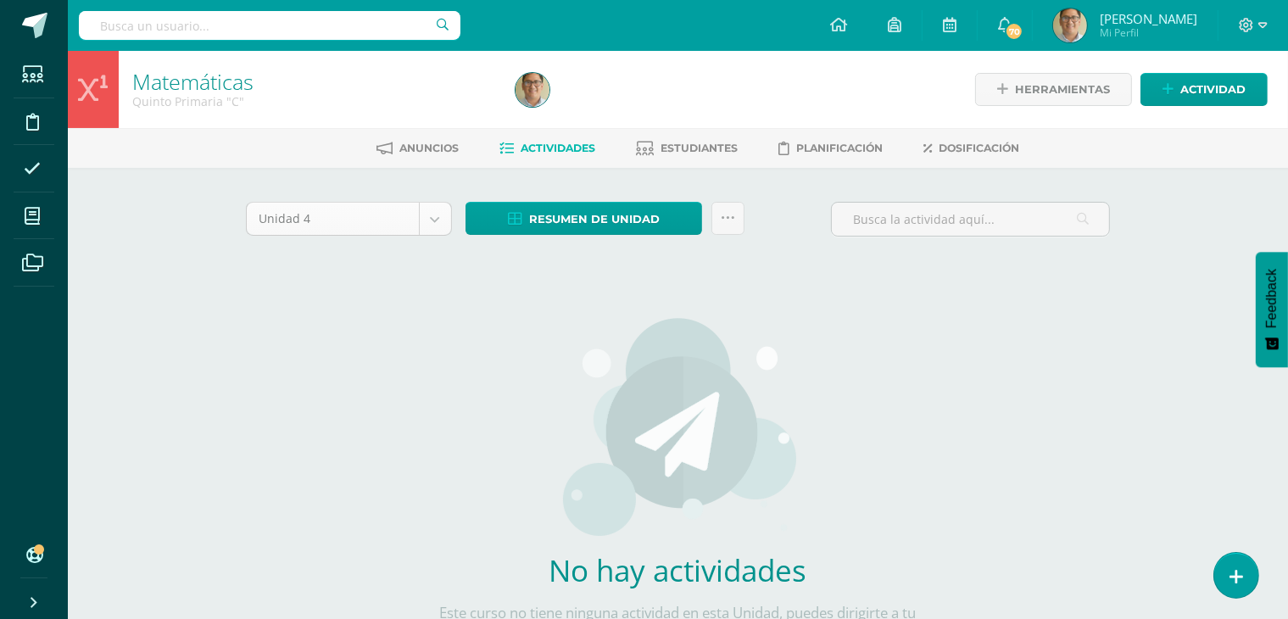
click at [440, 215] on body "Estudiantes Disciplina Asistencia Mis cursos Archivos Soporte Ayuda Reportar un…" at bounding box center [644, 364] width 1288 height 729
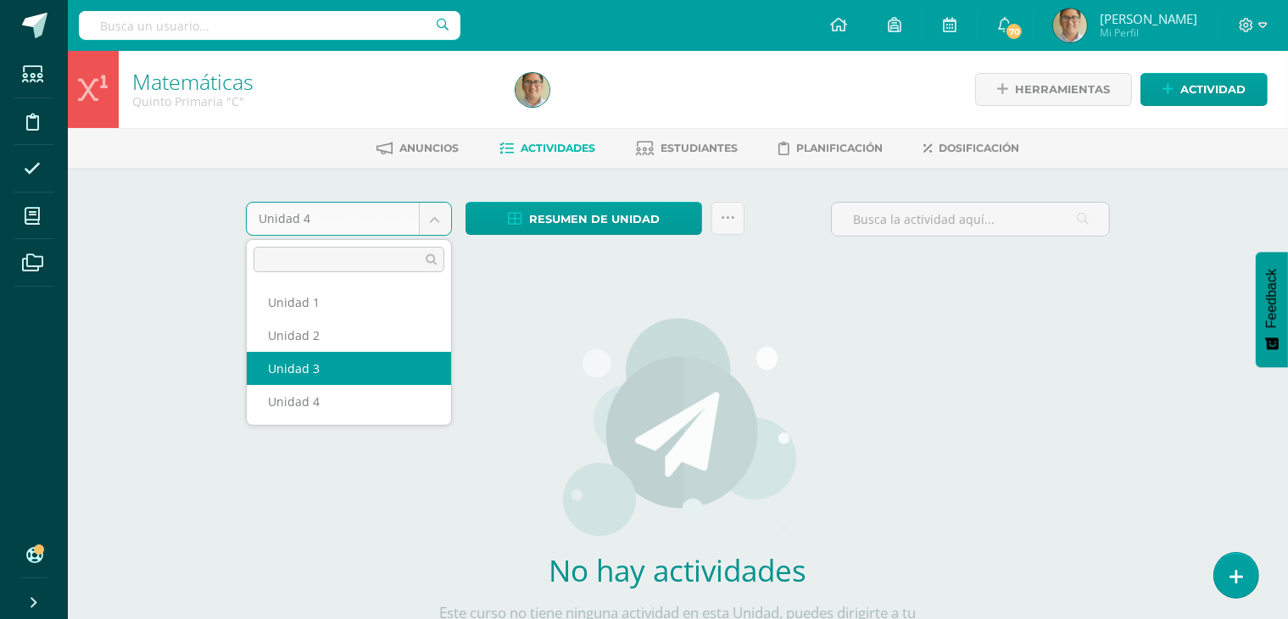
select select "Unidad 3"
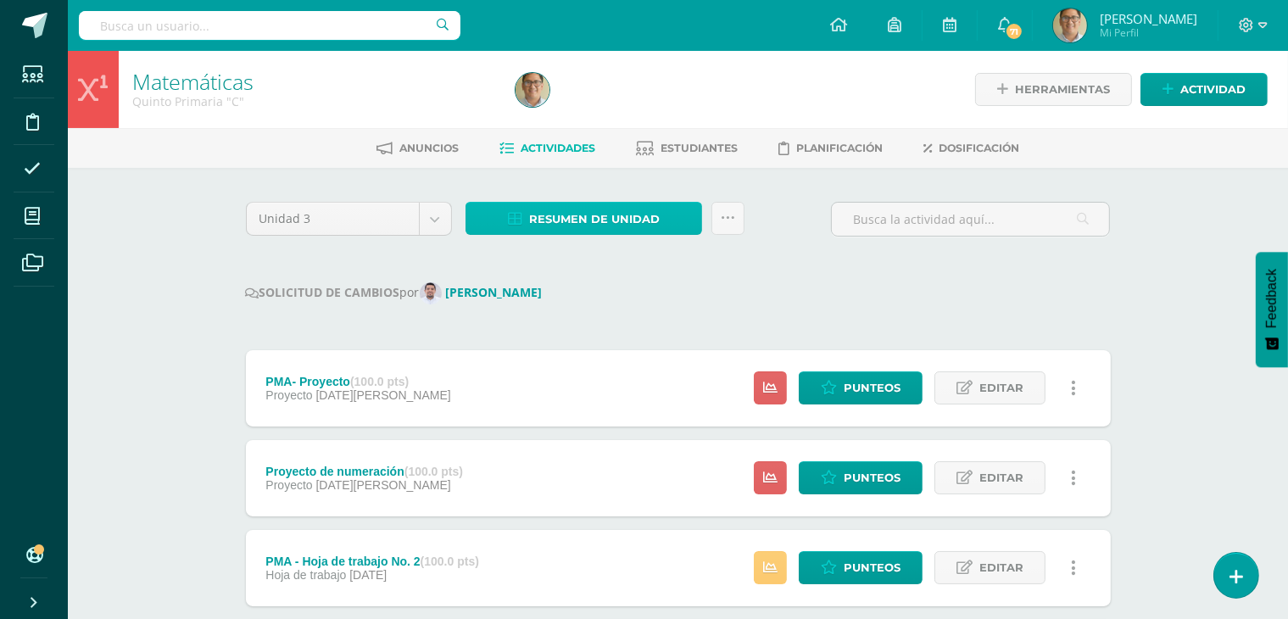
click at [594, 210] on span "Resumen de unidad" at bounding box center [594, 219] width 131 height 31
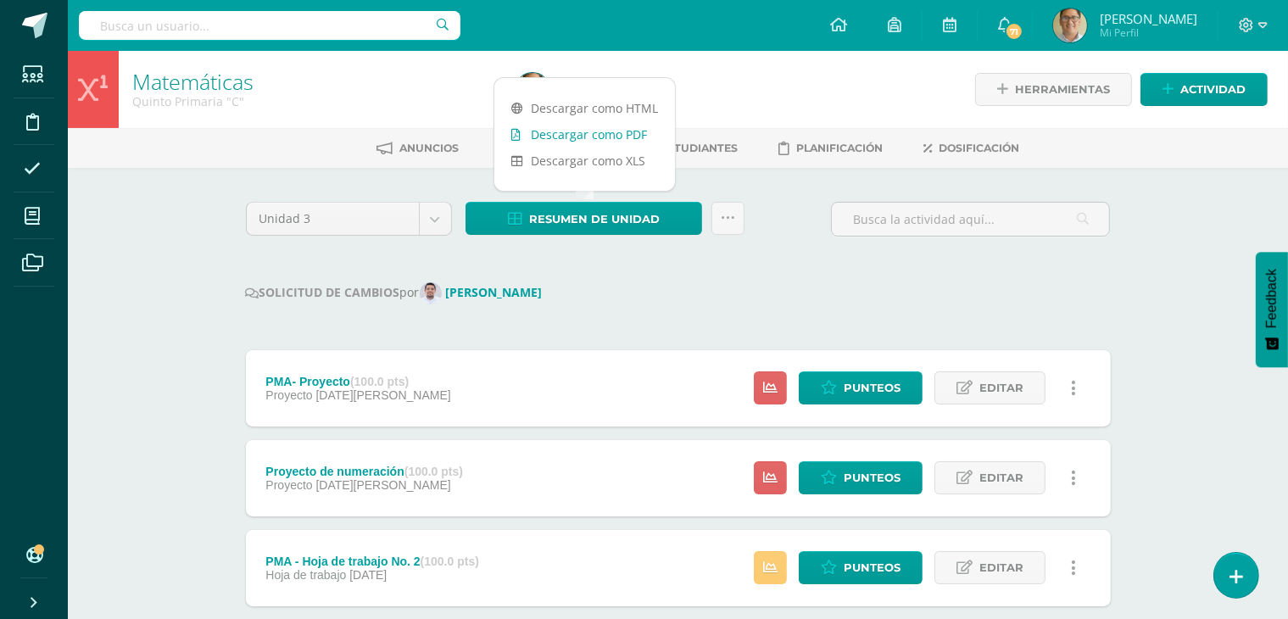
click at [599, 126] on link "Descargar como PDF" at bounding box center [584, 134] width 181 height 26
